Goal: Information Seeking & Learning: Learn about a topic

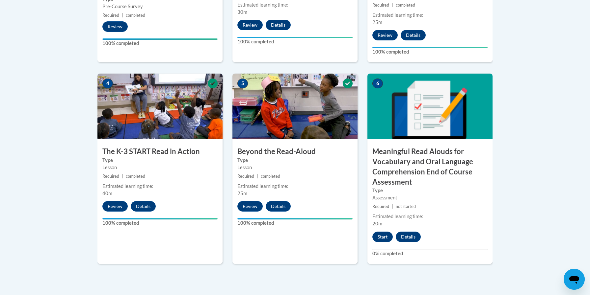
scroll to position [383, 0]
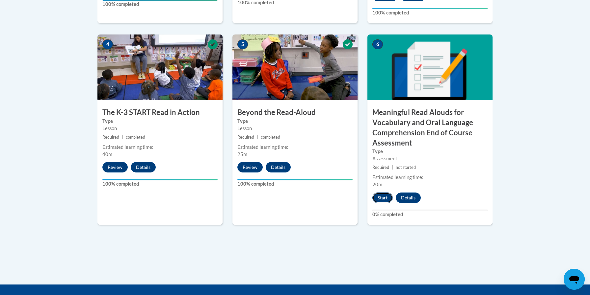
click at [383, 197] on button "Start" at bounding box center [382, 198] width 20 height 11
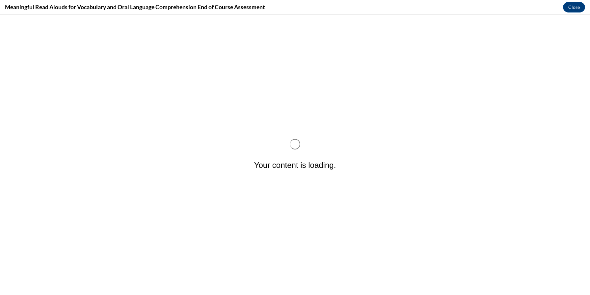
scroll to position [0, 0]
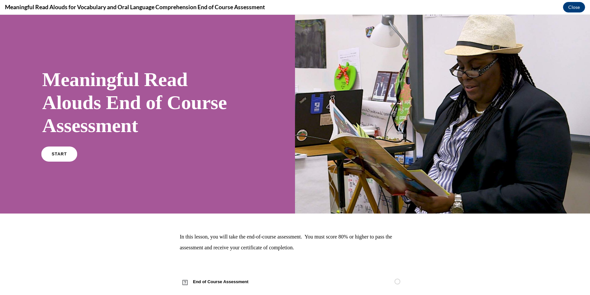
click at [59, 153] on span "START" at bounding box center [59, 154] width 15 height 5
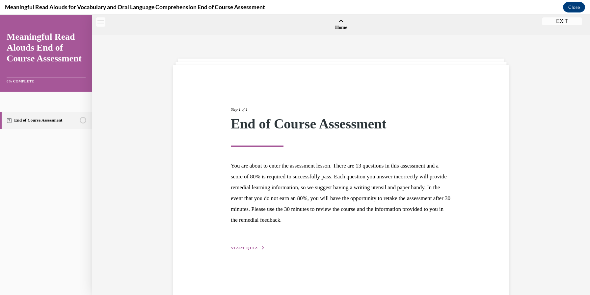
scroll to position [20, 0]
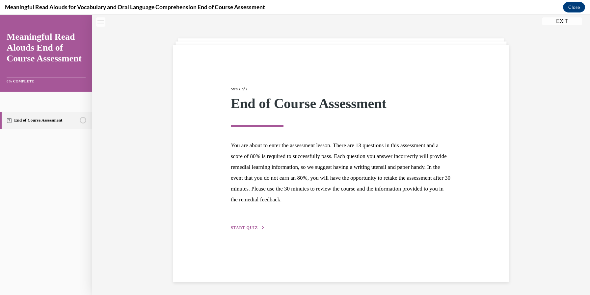
click at [246, 228] on span "START QUIZ" at bounding box center [244, 228] width 27 height 5
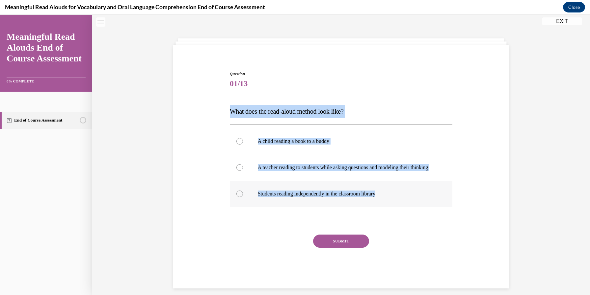
drag, startPoint x: 230, startPoint y: 111, endPoint x: 408, endPoint y: 214, distance: 205.2
click at [408, 214] on div "Question 01/13 What does the read-aloud method look like? A child reading a boo…" at bounding box center [341, 180] width 223 height 218
copy div "What does the read-aloud method look like? A child reading a book to a buddy A …"
click at [241, 170] on div at bounding box center [239, 167] width 7 height 7
click at [241, 170] on input "A teacher reading to students while asking questions and modeling their thinking" at bounding box center [239, 167] width 7 height 7
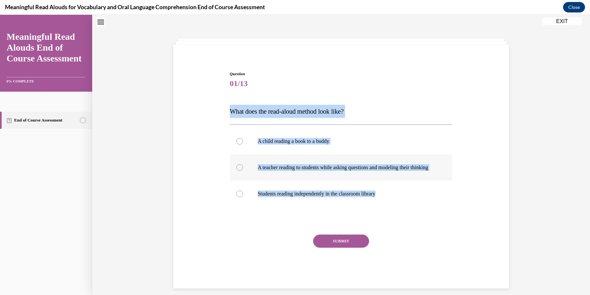
radio input "true"
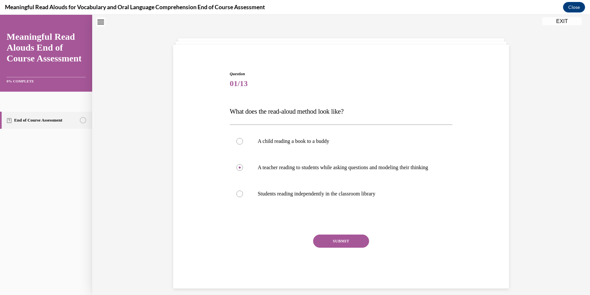
click at [338, 248] on button "SUBMIT" at bounding box center [341, 241] width 56 height 13
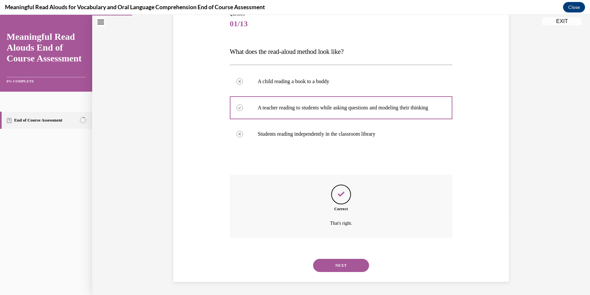
scroll to position [87, 0]
click at [338, 264] on button "NEXT" at bounding box center [341, 265] width 56 height 13
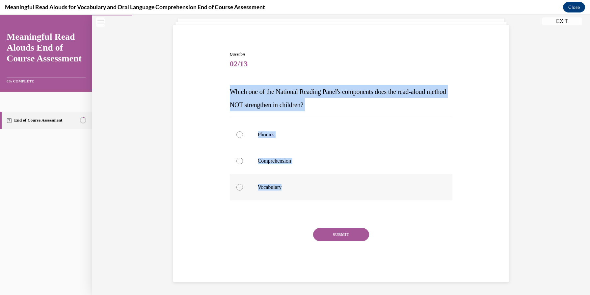
drag, startPoint x: 230, startPoint y: 91, endPoint x: 288, endPoint y: 195, distance: 118.9
click at [288, 195] on div "Question 02/13 Which one of the National Reading Panel's components does the re…" at bounding box center [341, 166] width 223 height 231
copy div "Which one of the National Reading Panel's components does the read-aloud method…"
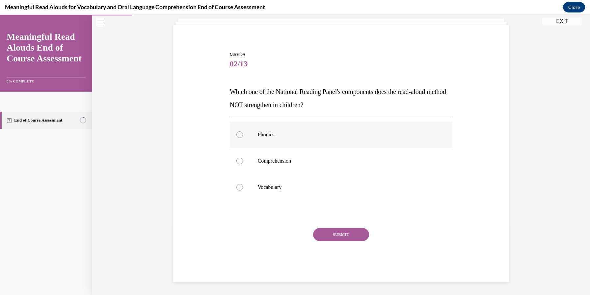
click at [240, 136] on div at bounding box center [239, 135] width 7 height 7
click at [240, 136] on input "Phonics" at bounding box center [239, 135] width 7 height 7
radio input "true"
click at [354, 233] on button "SUBMIT" at bounding box center [341, 234] width 56 height 13
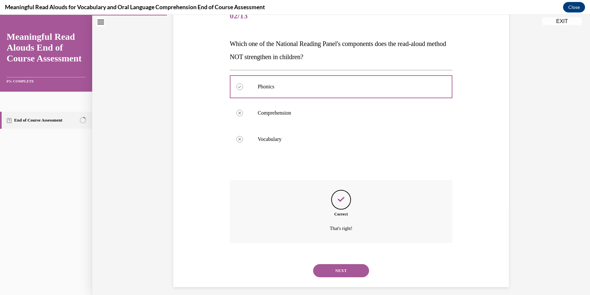
scroll to position [93, 0]
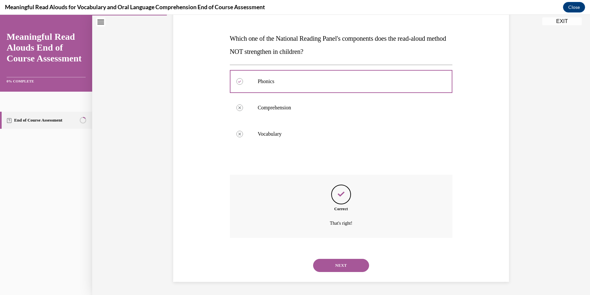
click at [346, 266] on button "NEXT" at bounding box center [341, 265] width 56 height 13
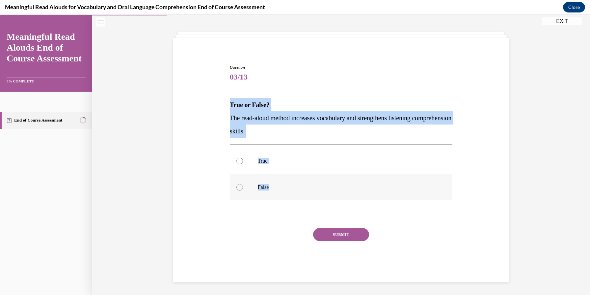
drag, startPoint x: 230, startPoint y: 104, endPoint x: 291, endPoint y: 190, distance: 106.4
click at [291, 190] on div "Question 03/13 True or False? The read-aloud method increases vocabulary and st…" at bounding box center [341, 173] width 223 height 218
copy div "True or False? The read-aloud method increases vocabulary and strengthens liste…"
click at [219, 163] on div "Question 03/13 True or False? The read-aloud method increases vocabulary and st…" at bounding box center [340, 164] width 339 height 238
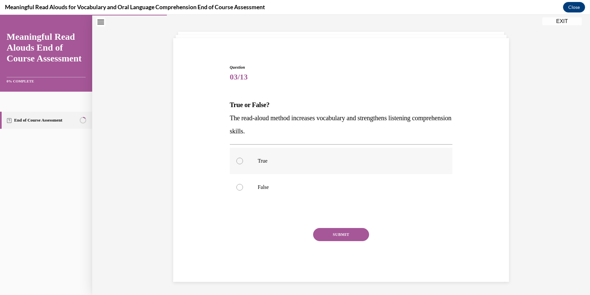
click at [240, 162] on div at bounding box center [239, 161] width 7 height 7
click at [240, 162] on input "True" at bounding box center [239, 161] width 7 height 7
radio input "true"
click at [344, 234] on button "SUBMIT" at bounding box center [341, 234] width 56 height 13
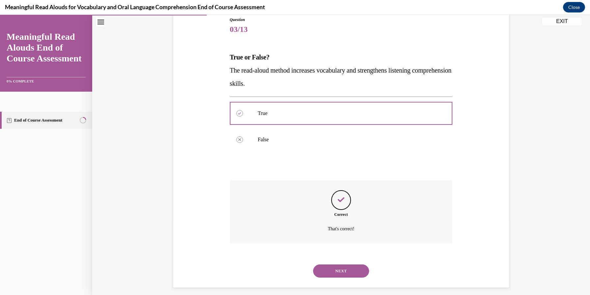
scroll to position [80, 0]
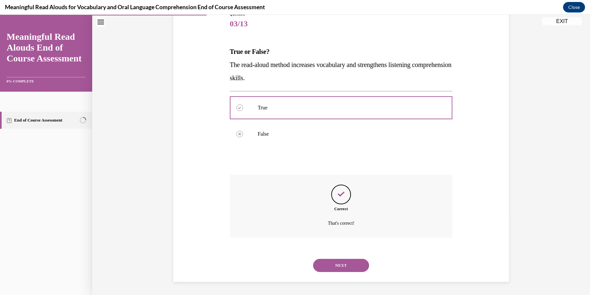
click at [341, 267] on button "NEXT" at bounding box center [341, 265] width 56 height 13
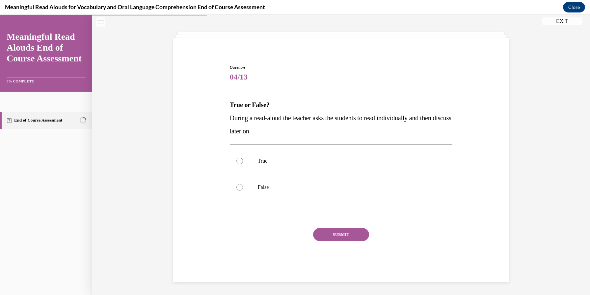
scroll to position [27, 0]
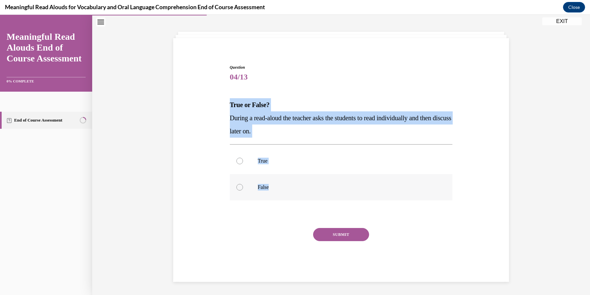
drag, startPoint x: 231, startPoint y: 104, endPoint x: 287, endPoint y: 200, distance: 111.6
click at [287, 200] on div "Question 04/13 True or False? During a read-aloud the teacher asks the students…" at bounding box center [341, 173] width 223 height 218
copy div "True or False? During a read-aloud the teacher asks the students to read indivi…"
click at [284, 195] on label "False" at bounding box center [341, 187] width 223 height 26
click at [243, 191] on input "False" at bounding box center [239, 187] width 7 height 7
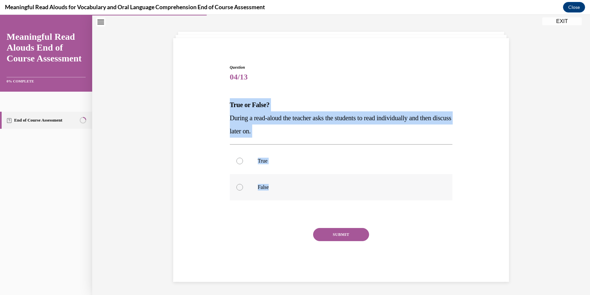
radio input "true"
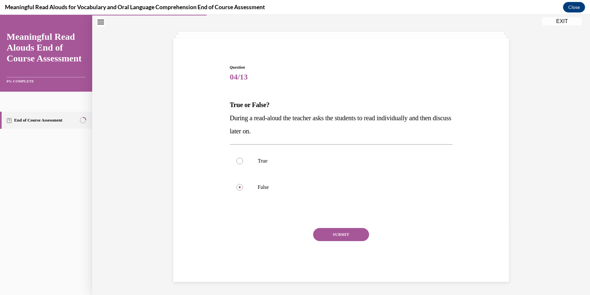
click at [343, 235] on button "SUBMIT" at bounding box center [341, 234] width 56 height 13
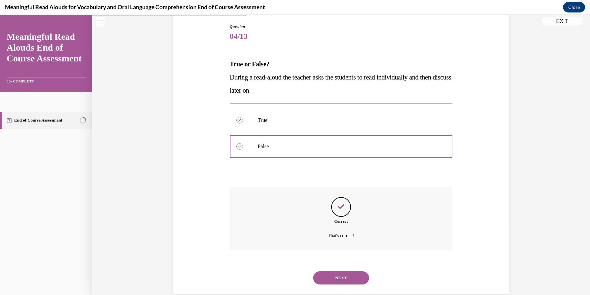
scroll to position [80, 0]
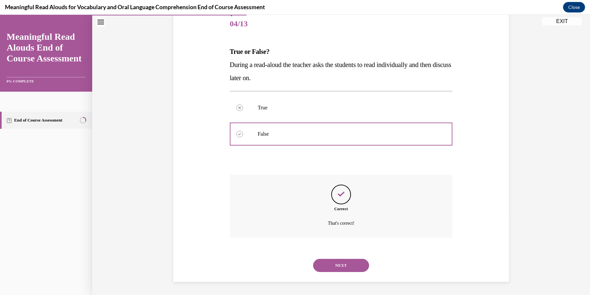
click at [341, 264] on button "NEXT" at bounding box center [341, 265] width 56 height 13
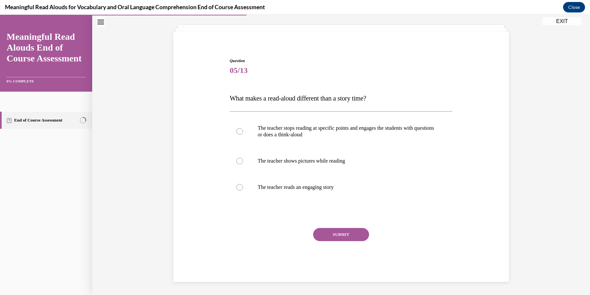
scroll to position [34, 0]
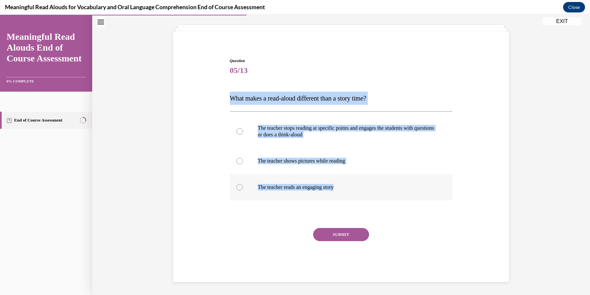
drag, startPoint x: 230, startPoint y: 97, endPoint x: 344, endPoint y: 189, distance: 146.5
click at [344, 189] on div "Question 05/13 What makes a read-aloud different than a story time? The teacher…" at bounding box center [341, 170] width 223 height 224
copy div "What makes a read-aloud different than a story time? The teacher stops reading …"
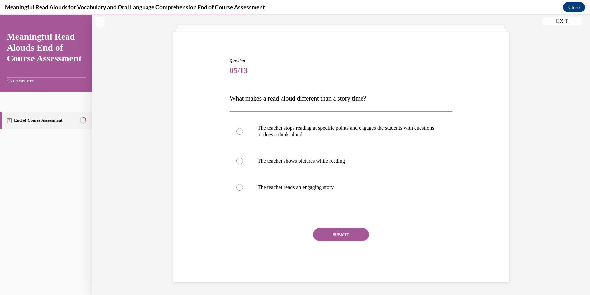
click at [198, 136] on div "Question 05/13 What makes a read-aloud different than a story time? The teacher…" at bounding box center [340, 160] width 339 height 244
click at [240, 131] on div at bounding box center [239, 131] width 7 height 7
click at [240, 131] on input "The teacher stops reading at specific points and engages the students with ques…" at bounding box center [239, 131] width 7 height 7
radio input "true"
click at [344, 233] on button "SUBMIT" at bounding box center [341, 234] width 56 height 13
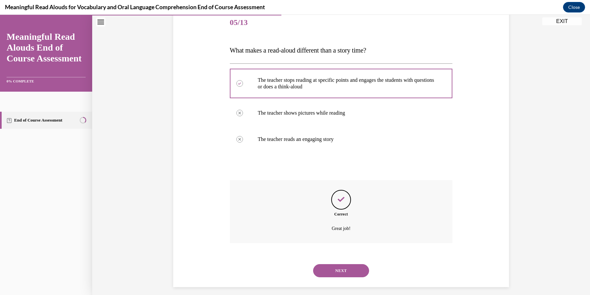
scroll to position [87, 0]
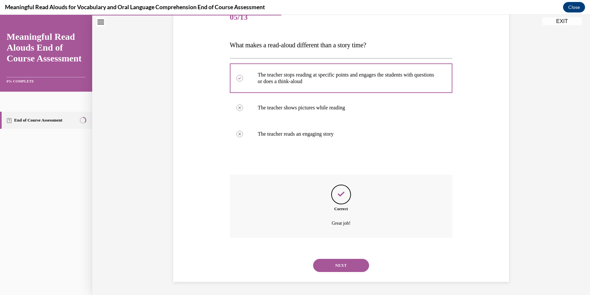
click at [349, 267] on button "NEXT" at bounding box center [341, 265] width 56 height 13
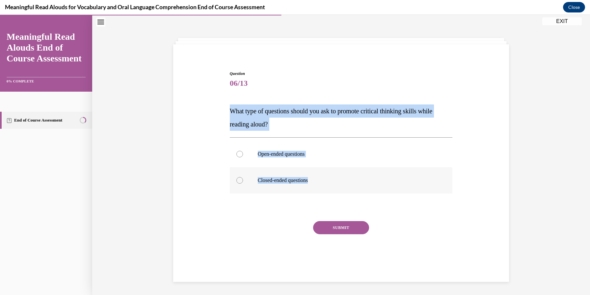
drag, startPoint x: 231, startPoint y: 110, endPoint x: 320, endPoint y: 178, distance: 112.5
click at [320, 178] on div "Question 06/13 What type of questions should you ask to promote critical thinki…" at bounding box center [341, 173] width 223 height 205
copy div "What type of questions should you ask to promote critical thinking skills while…"
click at [238, 156] on div at bounding box center [239, 154] width 7 height 7
click at [238, 156] on input "Open-ended questions" at bounding box center [239, 154] width 7 height 7
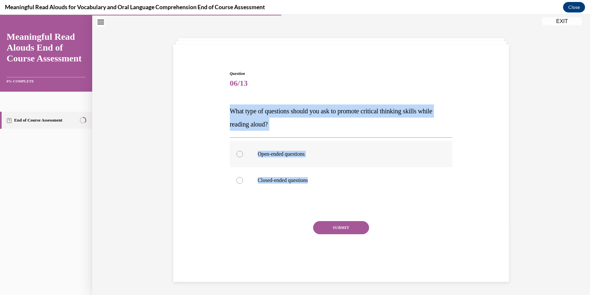
radio input "true"
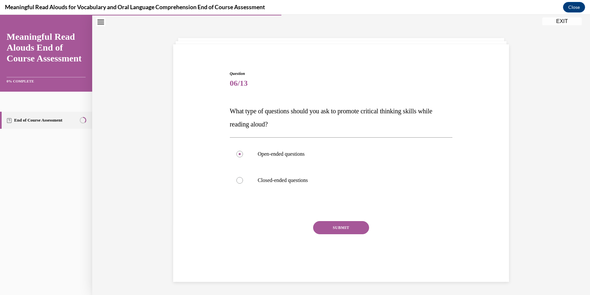
click at [342, 228] on button "SUBMIT" at bounding box center [341, 227] width 56 height 13
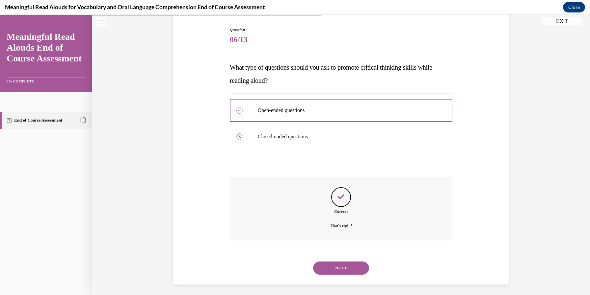
scroll to position [67, 0]
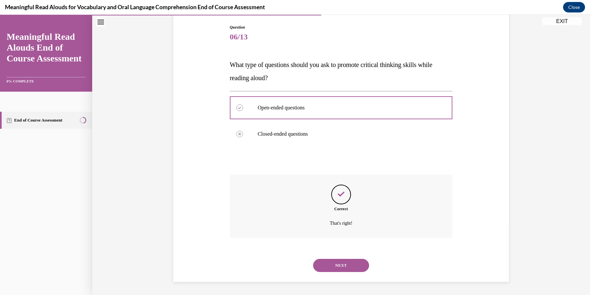
click at [346, 268] on button "NEXT" at bounding box center [341, 265] width 56 height 13
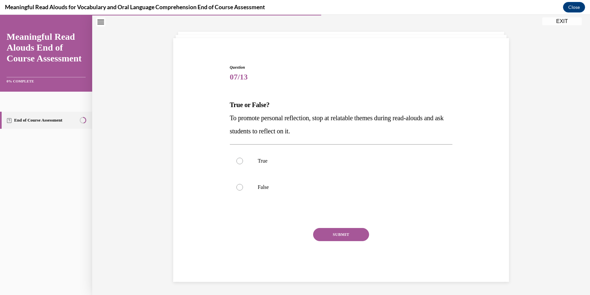
scroll to position [27, 0]
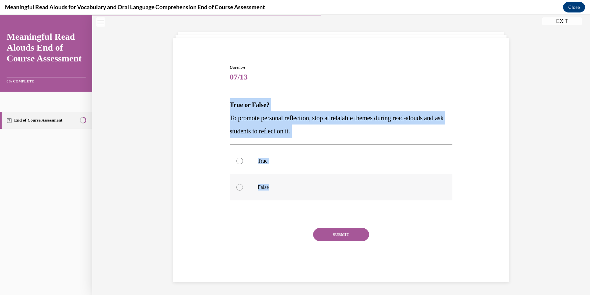
drag, startPoint x: 230, startPoint y: 105, endPoint x: 275, endPoint y: 192, distance: 98.6
click at [275, 192] on div "Question 07/13 True or False? To promote personal reflection, stop at relatable…" at bounding box center [341, 173] width 223 height 218
copy div "True or False? To promote personal reflection, stop at relatable themes during …"
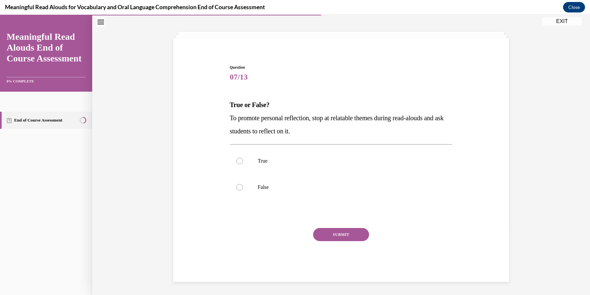
click at [224, 207] on div "Question 07/13 True or False? To promote personal reflection, stop at relatable…" at bounding box center [340, 164] width 339 height 238
click at [242, 162] on div at bounding box center [239, 161] width 7 height 7
click at [242, 162] on input "True" at bounding box center [239, 161] width 7 height 7
radio input "true"
click at [345, 235] on button "SUBMIT" at bounding box center [341, 234] width 56 height 13
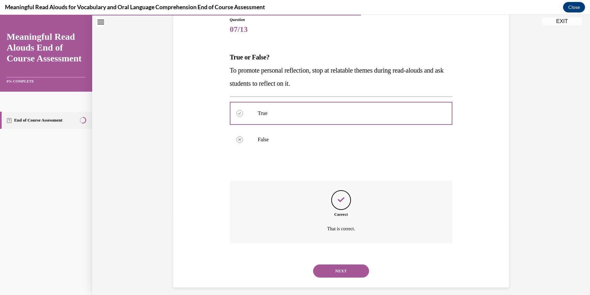
scroll to position [80, 0]
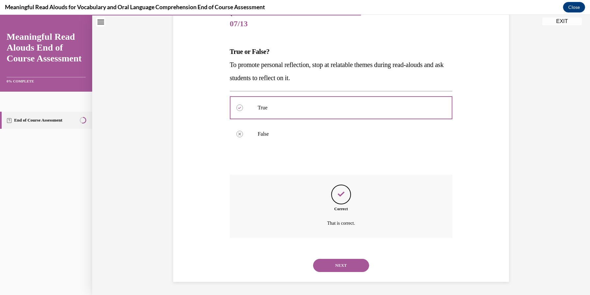
click at [344, 266] on button "NEXT" at bounding box center [341, 265] width 56 height 13
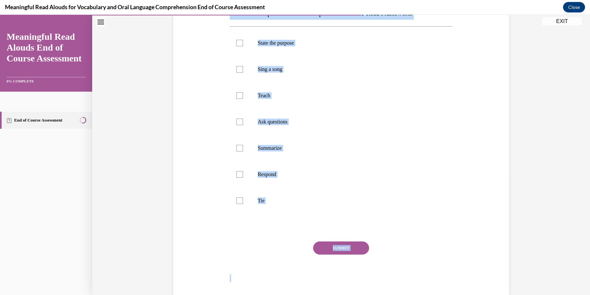
scroll to position [132, 0]
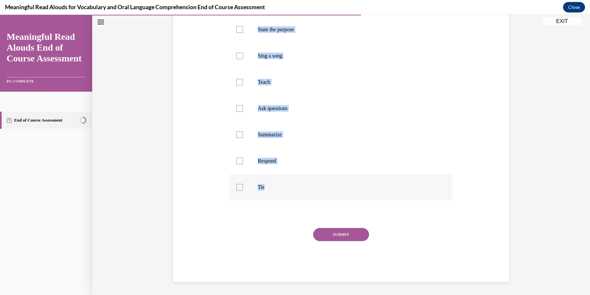
drag, startPoint x: 230, startPoint y: 97, endPoint x: 301, endPoint y: 191, distance: 118.3
click at [301, 191] on div "Question 08/13 Select the components that make up the K-3 START Read Framework.…" at bounding box center [341, 120] width 223 height 323
copy div "Select the components that make up the K-3 START Read Framework. State the purp…"
click at [213, 216] on div "Question 08/13 Select the components that make up the K-3 START Read Framework.…" at bounding box center [340, 110] width 339 height 343
click at [238, 31] on div at bounding box center [239, 29] width 7 height 7
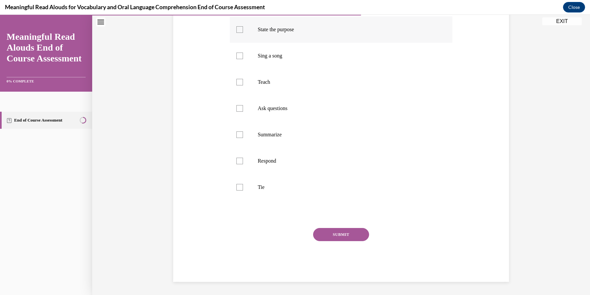
click at [238, 31] on input "State the purpose" at bounding box center [239, 29] width 7 height 7
checkbox input "true"
click at [240, 81] on div at bounding box center [239, 82] width 7 height 7
click at [240, 81] on input "Teach" at bounding box center [239, 82] width 7 height 7
checkbox input "true"
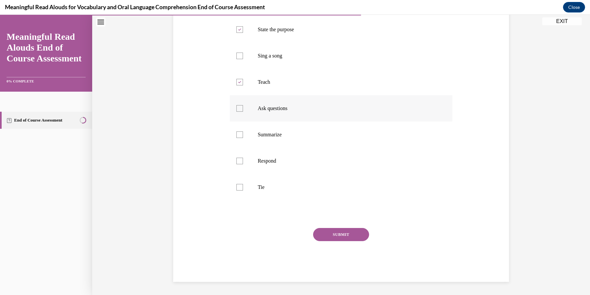
click at [239, 108] on div at bounding box center [239, 108] width 7 height 7
click at [239, 108] on input "Ask questions" at bounding box center [239, 108] width 7 height 7
checkbox input "true"
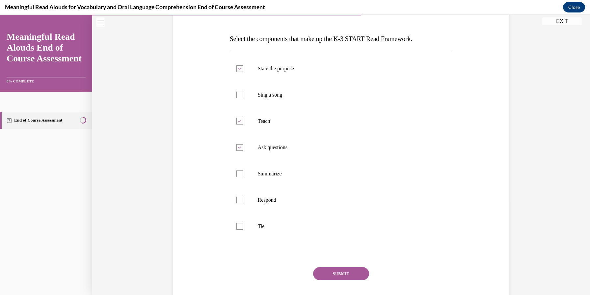
scroll to position [97, 0]
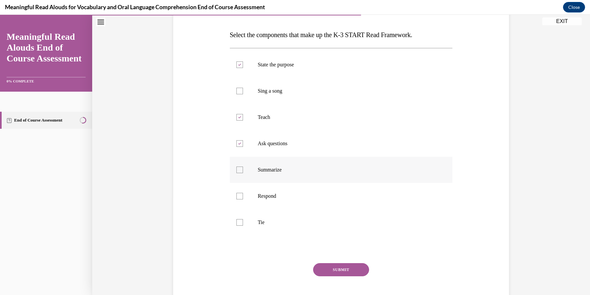
click at [239, 170] on div at bounding box center [239, 170] width 7 height 7
click at [239, 170] on input "Summarize" at bounding box center [239, 170] width 7 height 7
checkbox input "true"
click at [238, 220] on div at bounding box center [239, 222] width 7 height 7
click at [238, 220] on input "Tie" at bounding box center [239, 222] width 7 height 7
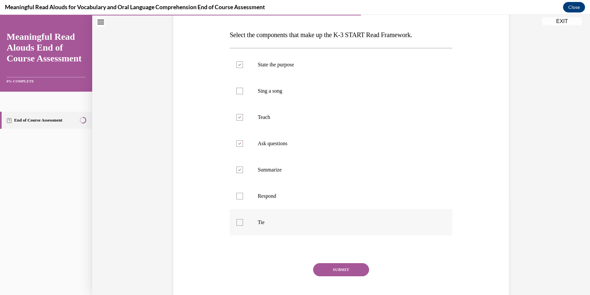
checkbox input "true"
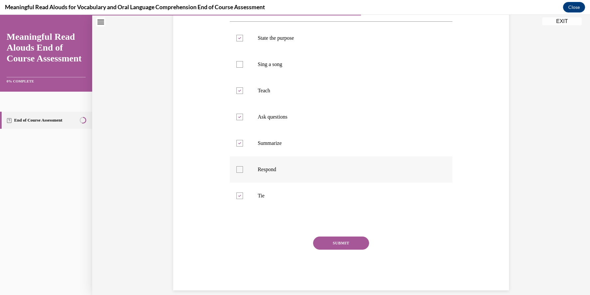
scroll to position [129, 0]
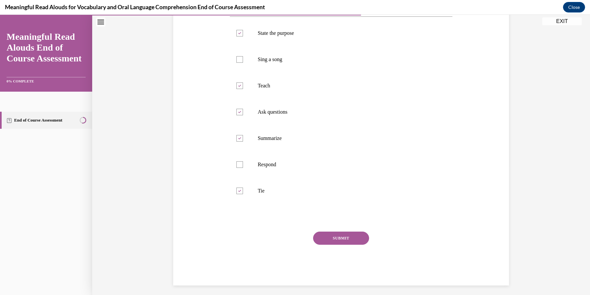
click at [341, 237] on button "SUBMIT" at bounding box center [341, 238] width 56 height 13
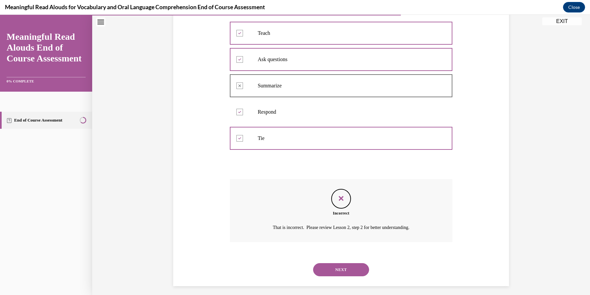
scroll to position [182, 0]
click at [346, 266] on button "NEXT" at bounding box center [341, 269] width 56 height 13
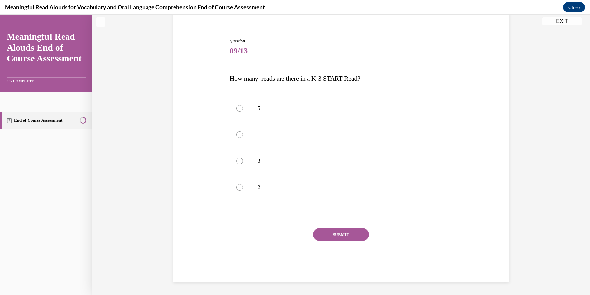
scroll to position [53, 0]
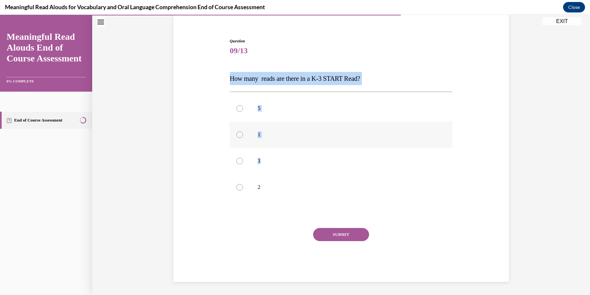
drag, startPoint x: 230, startPoint y: 78, endPoint x: 415, endPoint y: 131, distance: 191.7
click at [397, 138] on div "Question 09/13 How many reads are there in a K-3 START Read? 5 1 3 2 Incorrect …" at bounding box center [341, 160] width 223 height 244
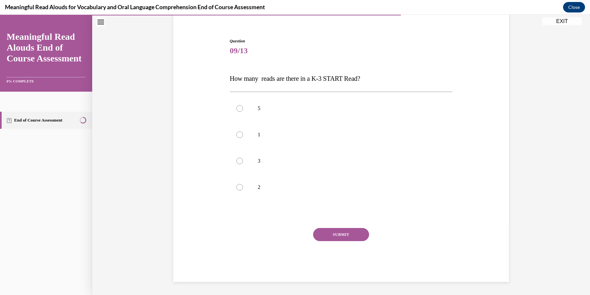
drag, startPoint x: 234, startPoint y: 238, endPoint x: 235, endPoint y: 235, distance: 3.5
click at [235, 235] on div "SUBMIT" at bounding box center [341, 244] width 223 height 33
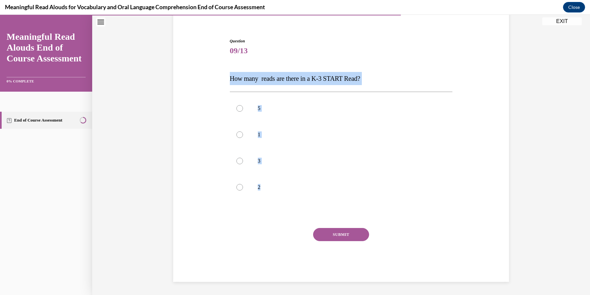
drag, startPoint x: 230, startPoint y: 78, endPoint x: 272, endPoint y: 209, distance: 137.9
click at [272, 209] on div "Question 09/13 How many reads are there in a K-3 START Read? 5 1 3 2 Incorrect …" at bounding box center [341, 160] width 223 height 244
copy div "How many reads are there in a K-3 START Read? 5 1 3 2"
click at [243, 164] on label "3" at bounding box center [341, 161] width 223 height 26
click at [243, 164] on input "3" at bounding box center [239, 161] width 7 height 7
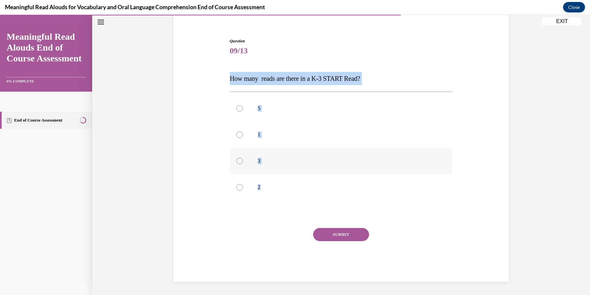
radio input "true"
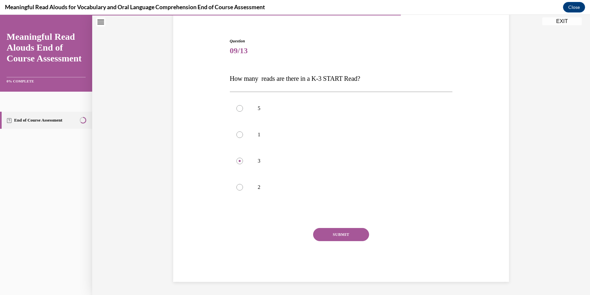
click at [344, 239] on button "SUBMIT" at bounding box center [341, 234] width 56 height 13
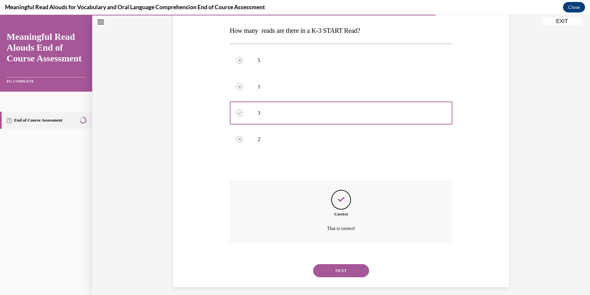
scroll to position [107, 0]
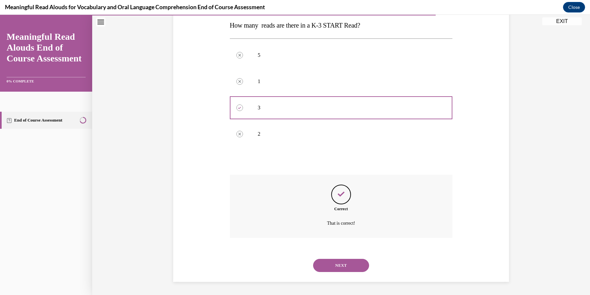
click at [345, 265] on button "NEXT" at bounding box center [341, 265] width 56 height 13
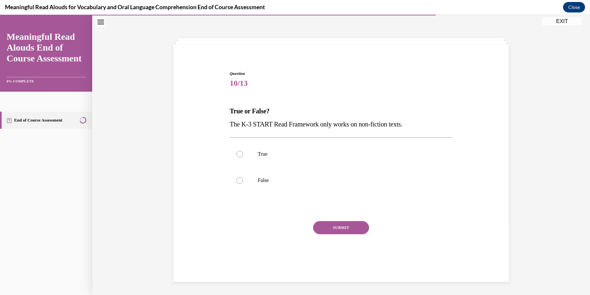
scroll to position [21, 0]
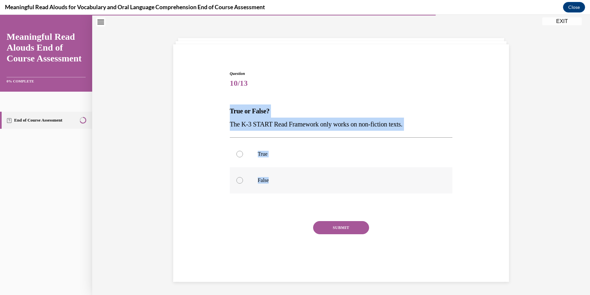
drag, startPoint x: 230, startPoint y: 109, endPoint x: 269, endPoint y: 193, distance: 92.7
click at [269, 193] on div "Question 10/13 True or False? The K-3 START Read Framework only works on non-fi…" at bounding box center [341, 173] width 223 height 205
copy div "True or False? The K-3 START Read Framework only works on non-fiction texts. Tr…"
click at [233, 185] on label "False" at bounding box center [341, 180] width 223 height 26
click at [236, 184] on input "False" at bounding box center [239, 180] width 7 height 7
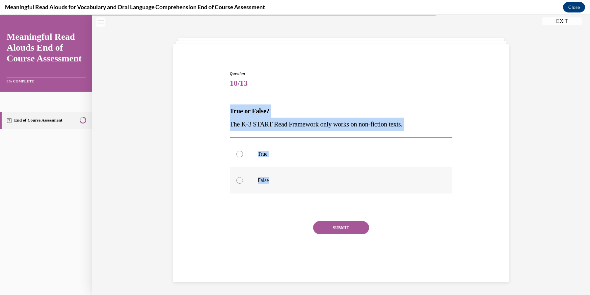
radio input "true"
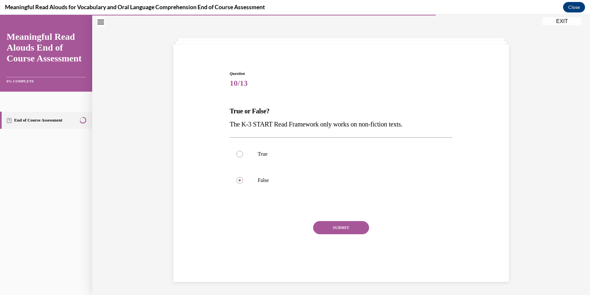
click at [345, 231] on button "SUBMIT" at bounding box center [341, 227] width 56 height 13
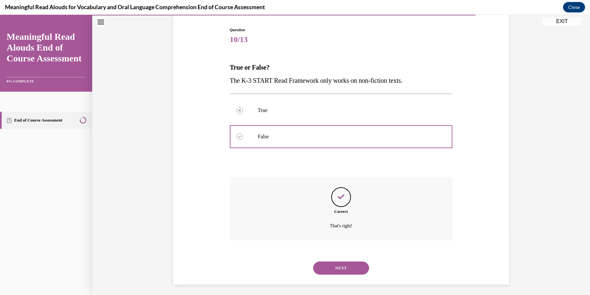
scroll to position [67, 0]
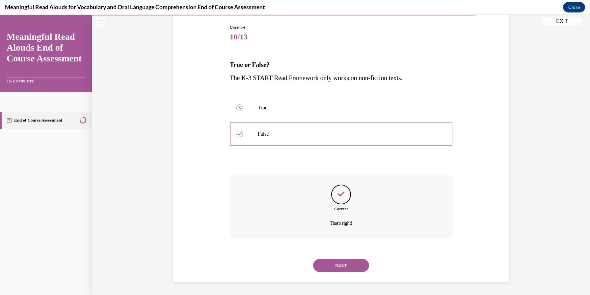
click at [351, 262] on button "NEXT" at bounding box center [341, 265] width 56 height 13
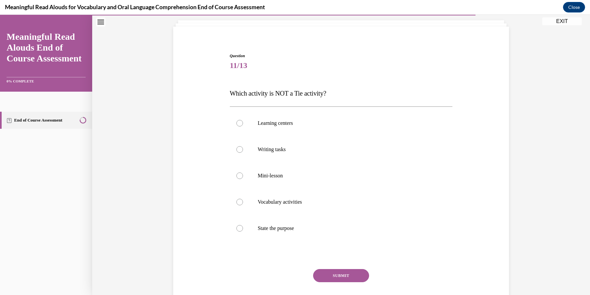
scroll to position [34, 0]
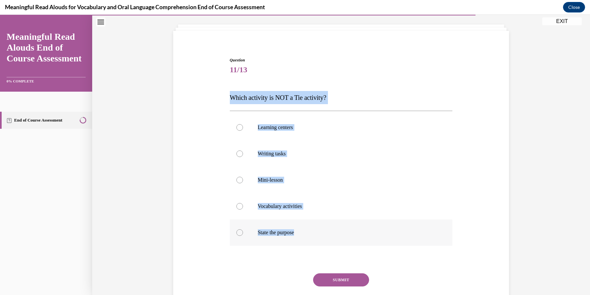
drag, startPoint x: 231, startPoint y: 96, endPoint x: 302, endPoint y: 241, distance: 162.3
click at [302, 241] on div "Question 11/13 Which activity is NOT a Tie activity? Learning centers Writing t…" at bounding box center [341, 192] width 223 height 270
click at [239, 235] on div at bounding box center [239, 233] width 7 height 7
click at [239, 235] on input "State the purpose" at bounding box center [239, 233] width 7 height 7
radio input "true"
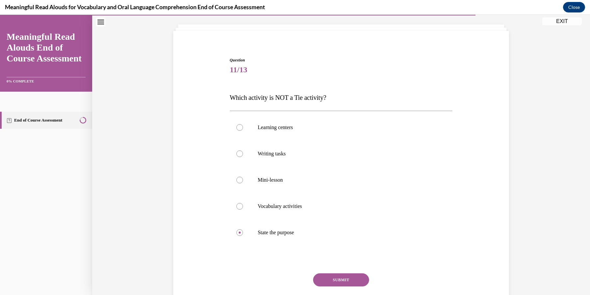
click at [343, 281] on button "SUBMIT" at bounding box center [341, 280] width 56 height 13
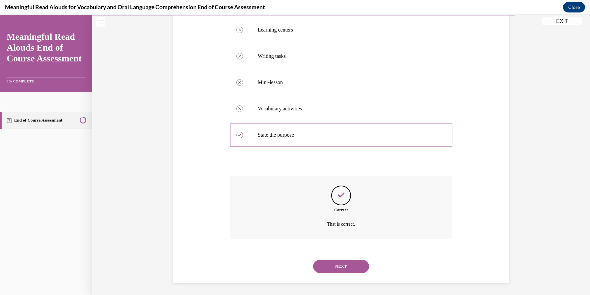
scroll to position [133, 0]
click at [342, 268] on button "NEXT" at bounding box center [341, 265] width 56 height 13
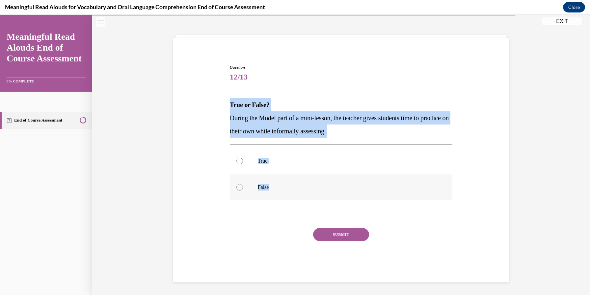
drag, startPoint x: 230, startPoint y: 103, endPoint x: 269, endPoint y: 195, distance: 100.7
click at [269, 195] on div "Question 12/13 True or False? During the Model part of a mini-lesson, the teach…" at bounding box center [341, 173] width 223 height 218
click at [239, 188] on div at bounding box center [239, 187] width 7 height 7
click at [239, 188] on input "False" at bounding box center [239, 187] width 7 height 7
radio input "true"
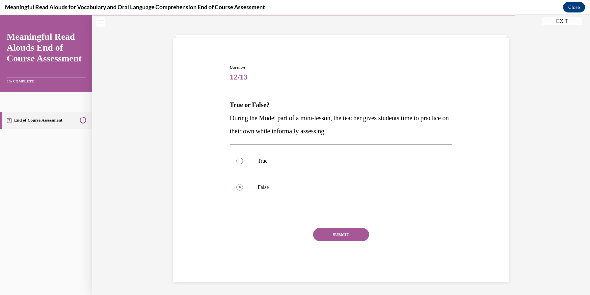
click at [341, 235] on button "SUBMIT" at bounding box center [341, 234] width 56 height 13
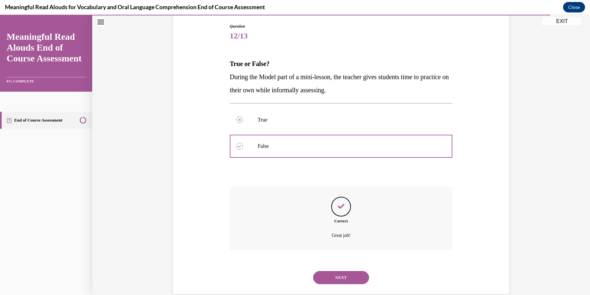
scroll to position [80, 0]
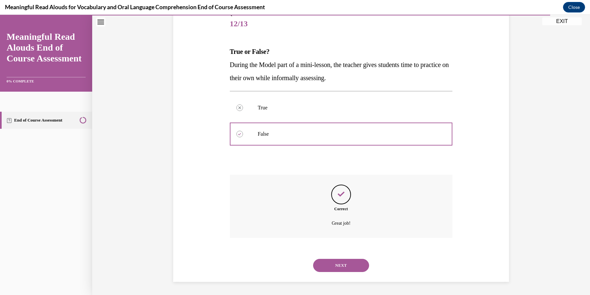
click at [339, 265] on button "NEXT" at bounding box center [341, 265] width 56 height 13
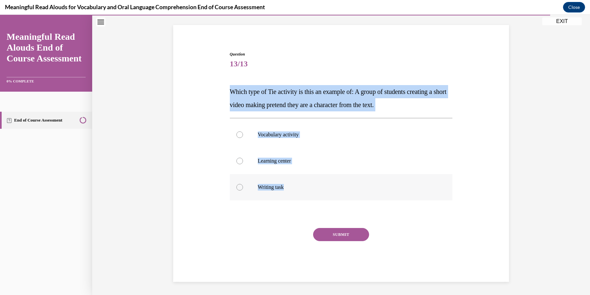
drag, startPoint x: 230, startPoint y: 90, endPoint x: 287, endPoint y: 200, distance: 124.6
click at [287, 200] on div "Question 13/13 Which type of Tie activity is this an example of: A group of stu…" at bounding box center [341, 166] width 223 height 231
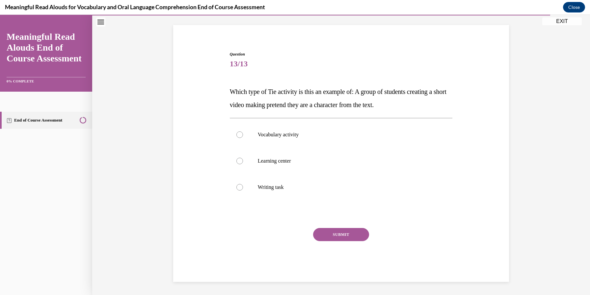
click at [237, 207] on div "Question 13/13 Which type of Tie activity is this an example of: A group of stu…" at bounding box center [341, 166] width 223 height 231
click at [240, 162] on div at bounding box center [239, 161] width 7 height 7
click at [240, 162] on input "Learning center" at bounding box center [239, 161] width 7 height 7
radio input "true"
click at [343, 237] on button "SUBMIT" at bounding box center [341, 234] width 56 height 13
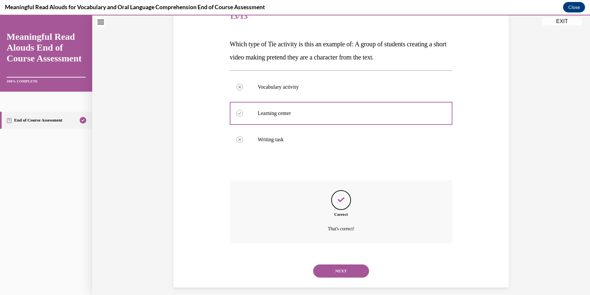
scroll to position [93, 0]
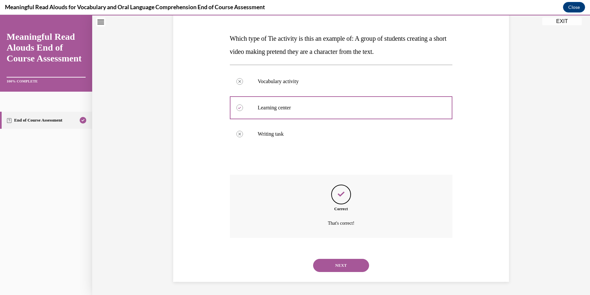
click at [343, 265] on button "NEXT" at bounding box center [341, 265] width 56 height 13
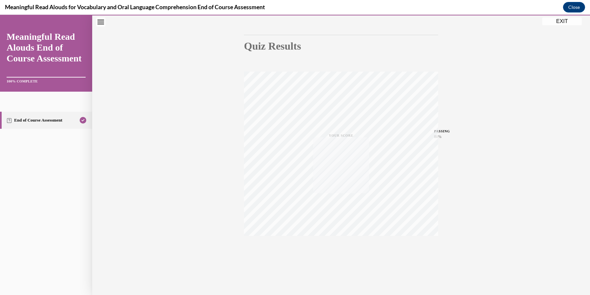
scroll to position [57, 0]
click at [564, 21] on button "EXIT" at bounding box center [561, 21] width 39 height 8
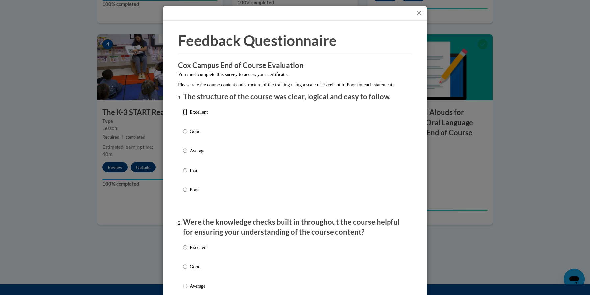
click at [186, 116] on input "Excellent" at bounding box center [185, 112] width 4 height 7
radio input "true"
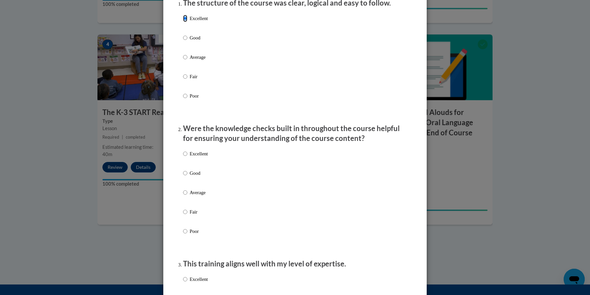
scroll to position [99, 0]
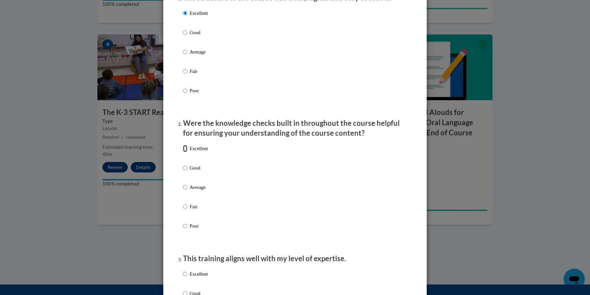
click at [184, 152] on input "Excellent" at bounding box center [185, 148] width 4 height 7
radio input "true"
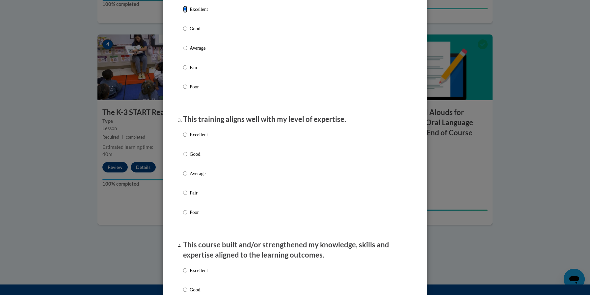
scroll to position [242, 0]
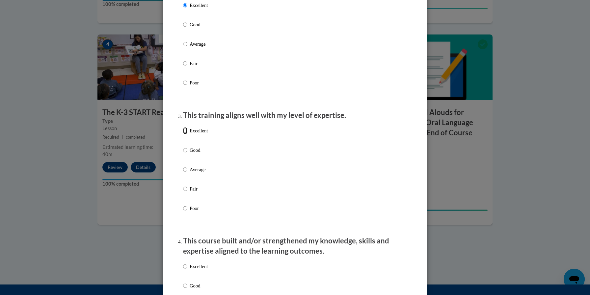
drag, startPoint x: 184, startPoint y: 138, endPoint x: 248, endPoint y: 170, distance: 71.4
click at [188, 139] on label "Excellent" at bounding box center [195, 136] width 25 height 18
click at [187, 135] on input "Excellent" at bounding box center [185, 130] width 4 height 7
radio input "true"
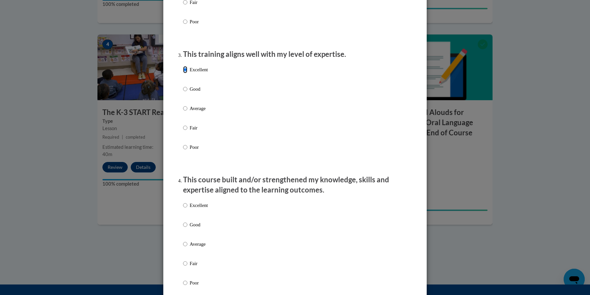
scroll to position [347, 0]
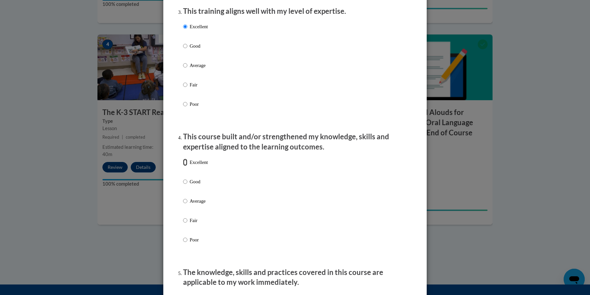
click at [185, 166] on input "Excellent" at bounding box center [185, 162] width 4 height 7
radio input "true"
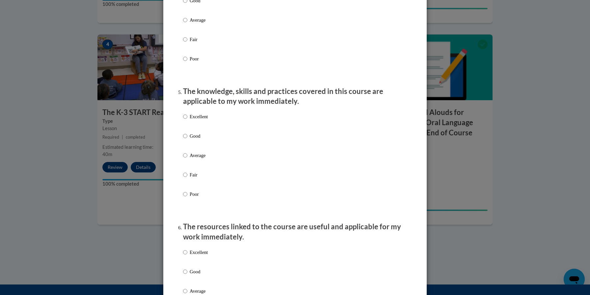
scroll to position [538, 0]
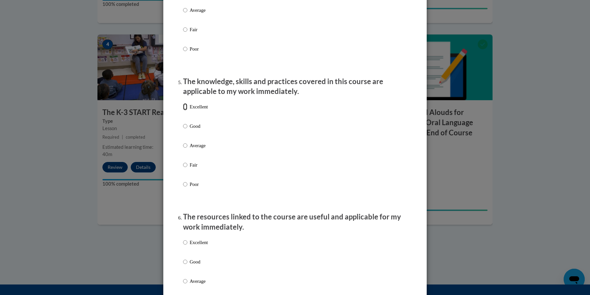
click at [186, 111] on input "Excellent" at bounding box center [185, 106] width 4 height 7
radio input "true"
